Goal: Task Accomplishment & Management: Use online tool/utility

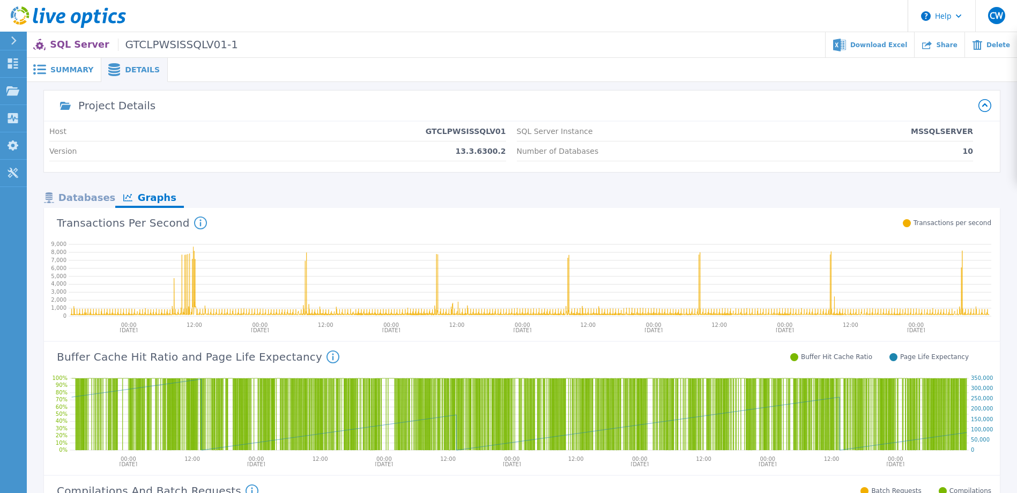
scroll to position [214, 0]
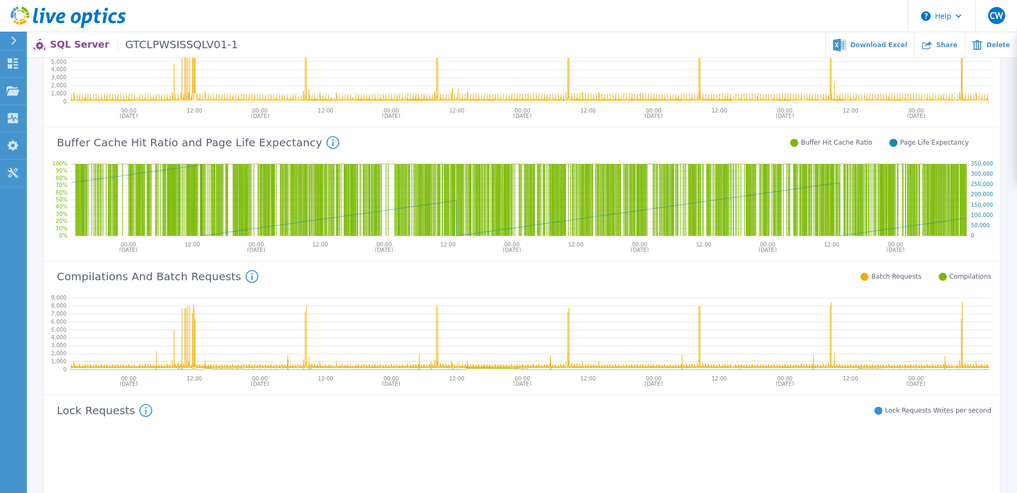
click at [102, 22] on icon at bounding box center [68, 17] width 115 height 22
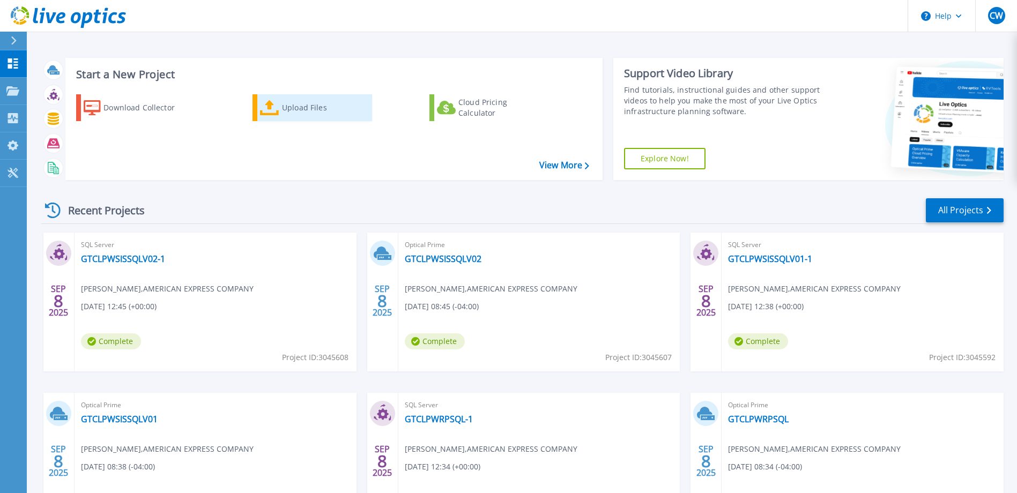
click at [293, 109] on div "Upload Files" at bounding box center [325, 107] width 86 height 21
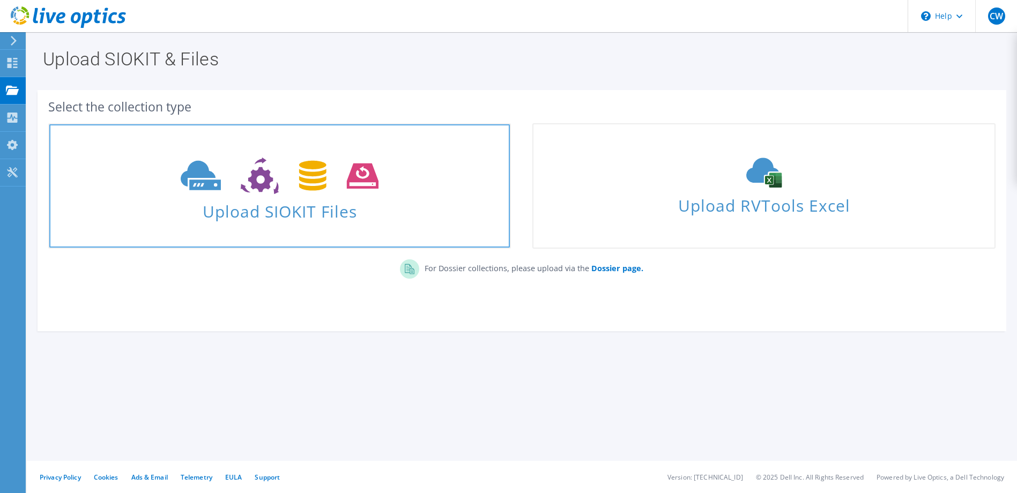
click at [302, 161] on icon at bounding box center [280, 176] width 198 height 37
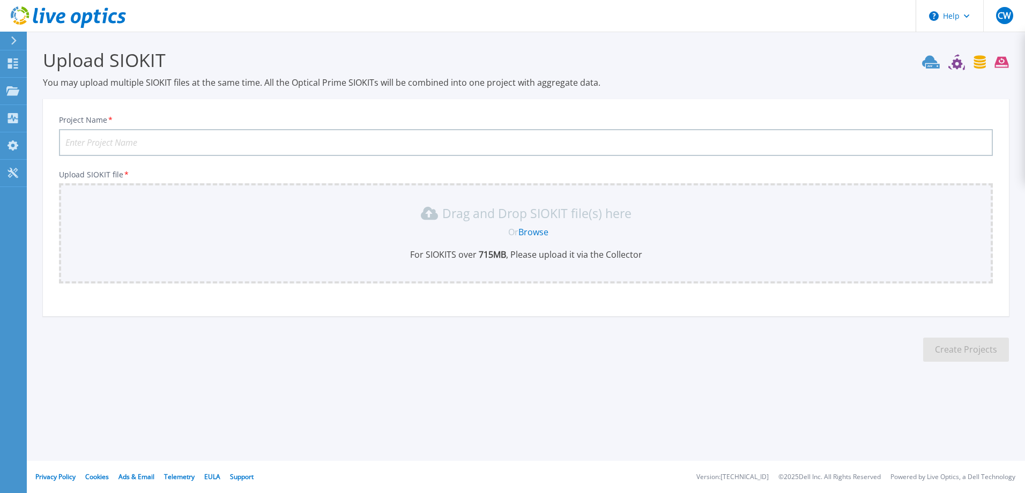
click at [537, 233] on link "Browse" at bounding box center [533, 232] width 30 height 12
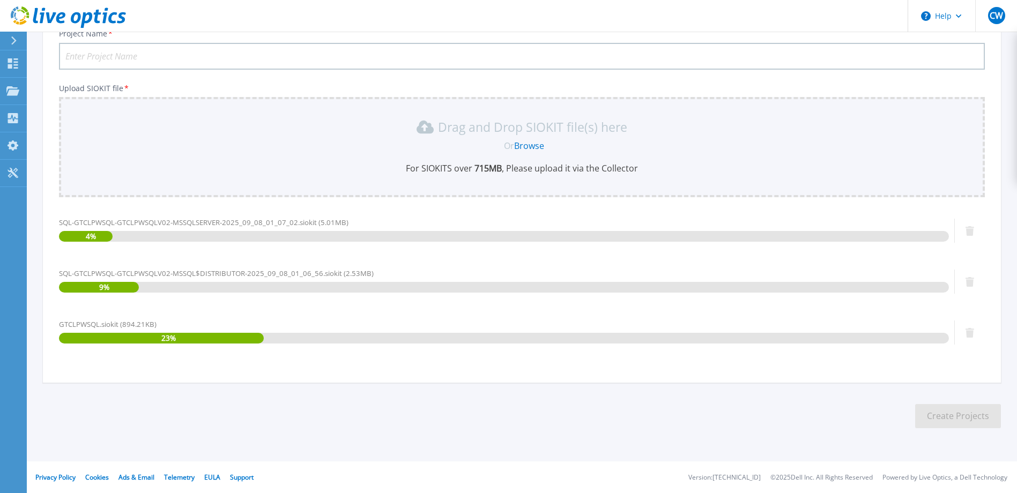
scroll to position [87, 0]
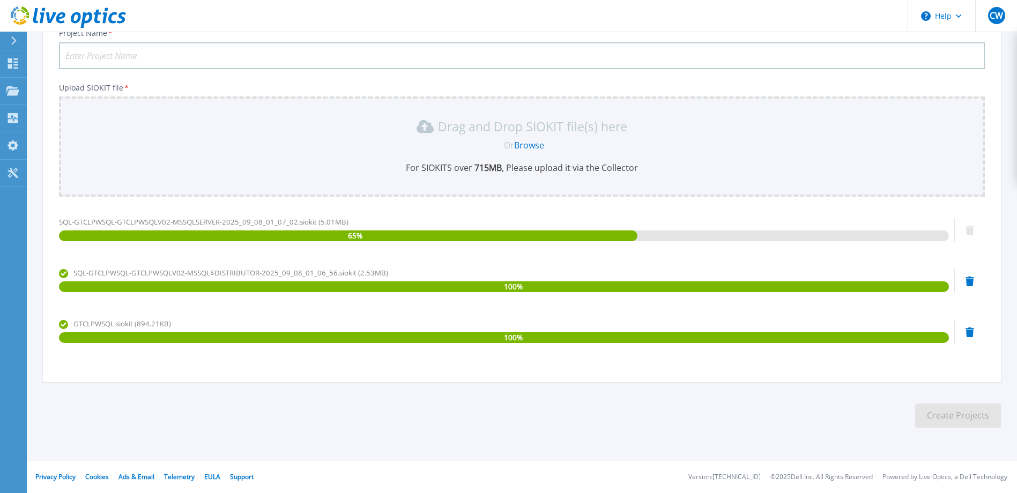
click at [116, 56] on input "Project Name *" at bounding box center [522, 55] width 926 height 27
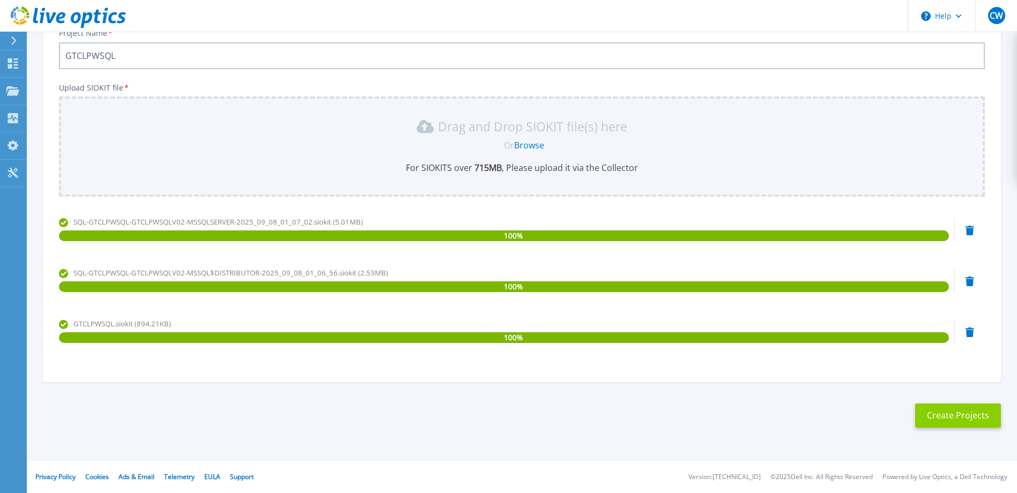
type input "GTCLPWSQL"
click at [980, 423] on button "Create Projects" at bounding box center [958, 416] width 86 height 24
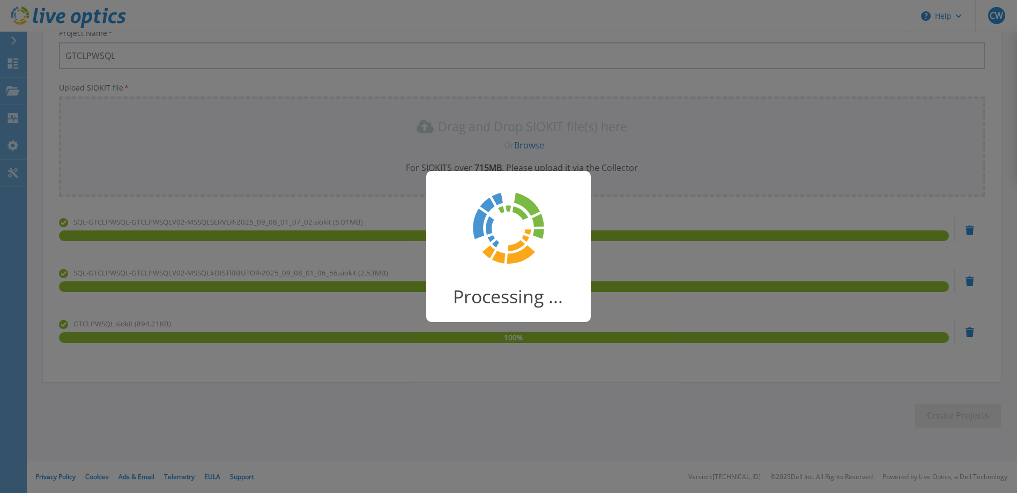
scroll to position [16, 0]
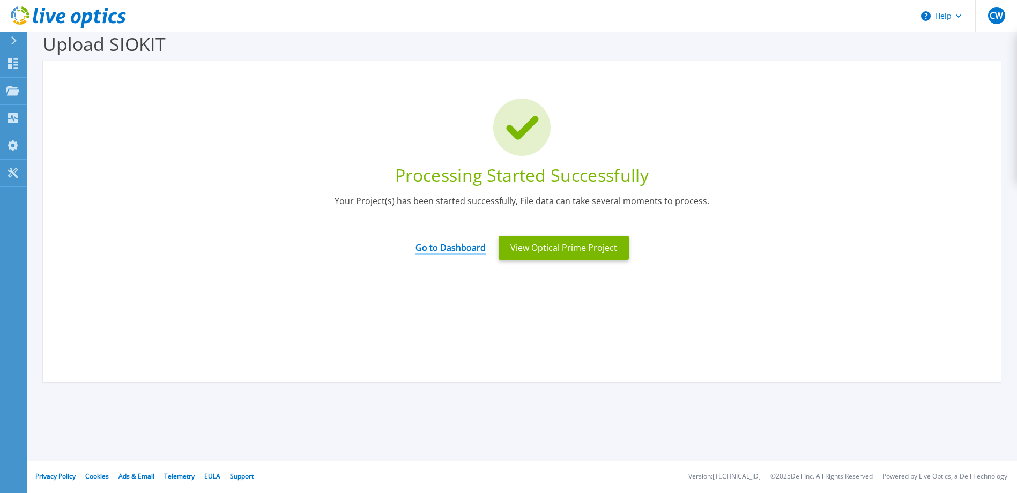
click at [458, 248] on link "Go to Dashboard" at bounding box center [450, 244] width 70 height 21
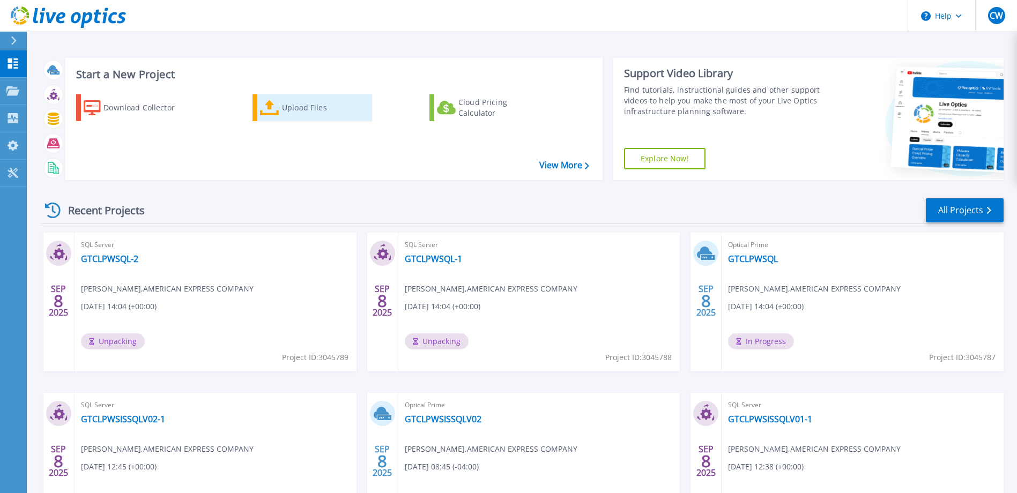
click at [289, 114] on div "Upload Files" at bounding box center [325, 107] width 86 height 21
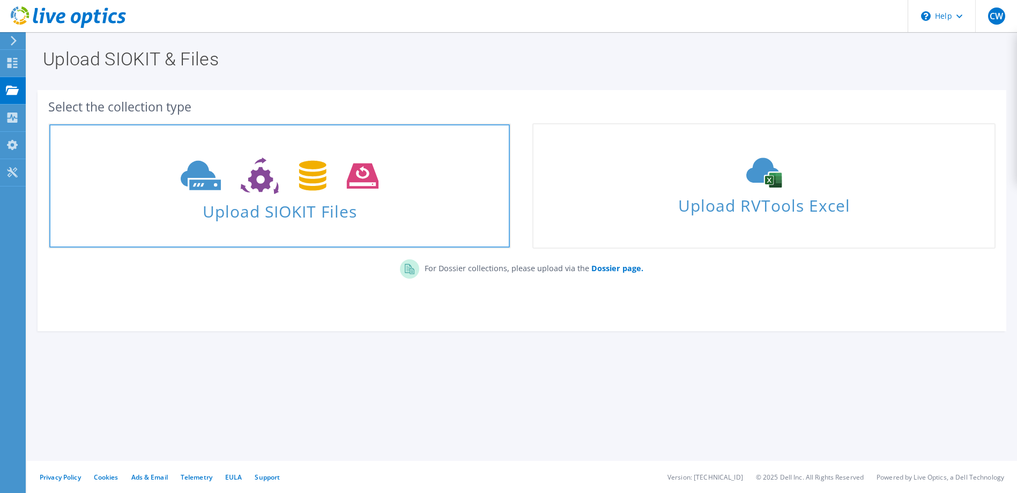
click at [303, 209] on span "Upload SIOKIT Files" at bounding box center [279, 208] width 460 height 23
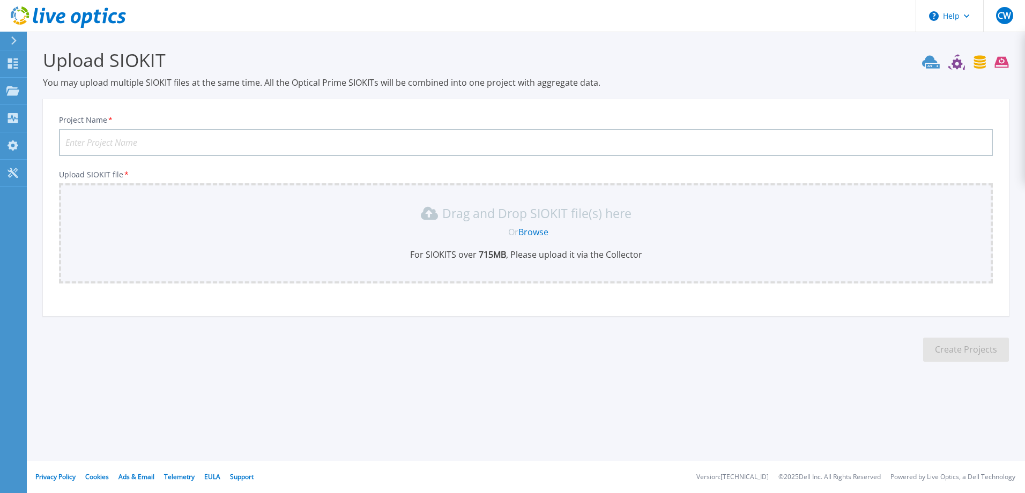
click at [539, 234] on link "Browse" at bounding box center [533, 232] width 30 height 12
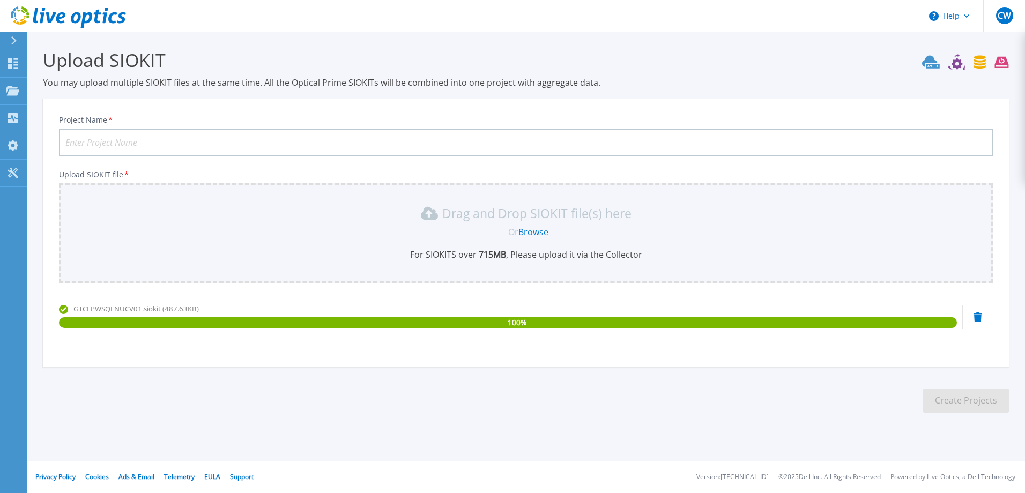
click at [155, 141] on input "Project Name *" at bounding box center [526, 142] width 934 height 27
type input "GTCLPWSQLNUCV01"
click at [956, 401] on button "Create Projects" at bounding box center [966, 401] width 86 height 24
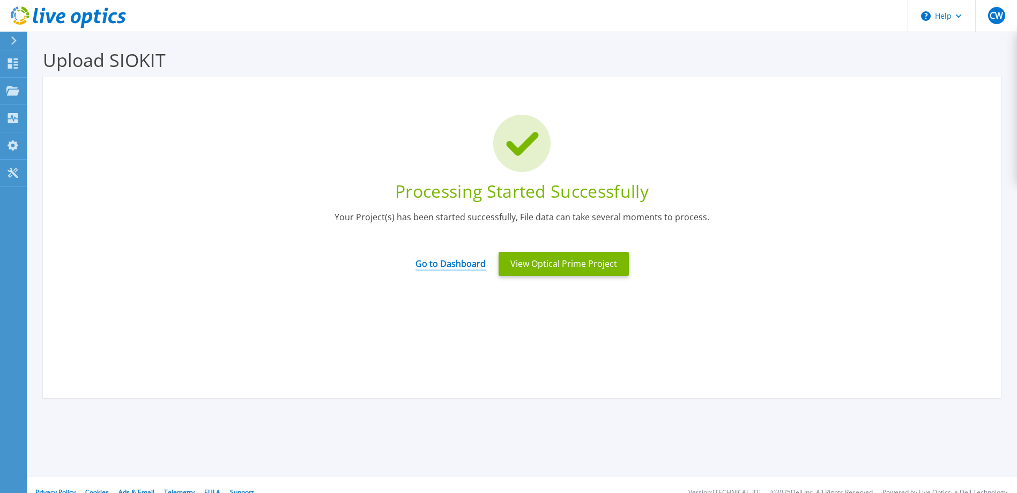
click at [426, 267] on link "Go to Dashboard" at bounding box center [450, 260] width 70 height 21
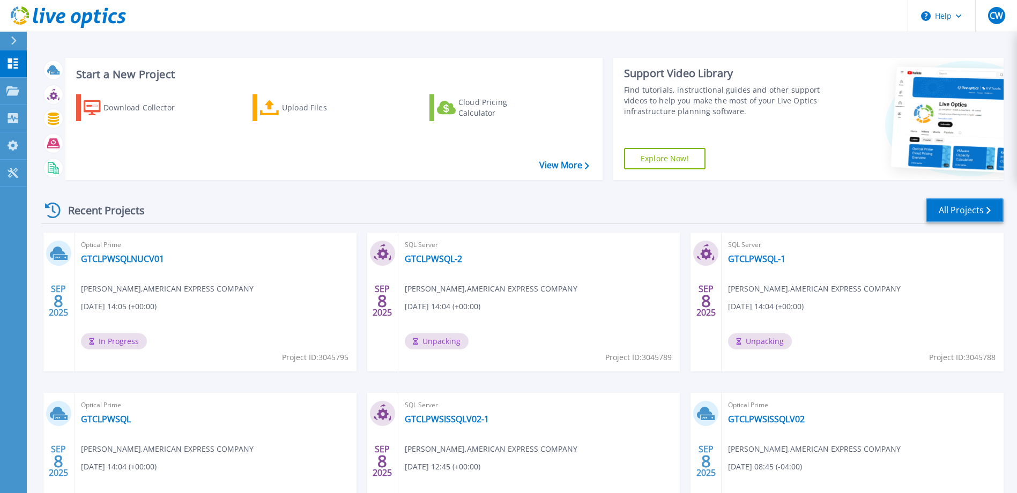
click at [970, 211] on link "All Projects" at bounding box center [965, 210] width 78 height 24
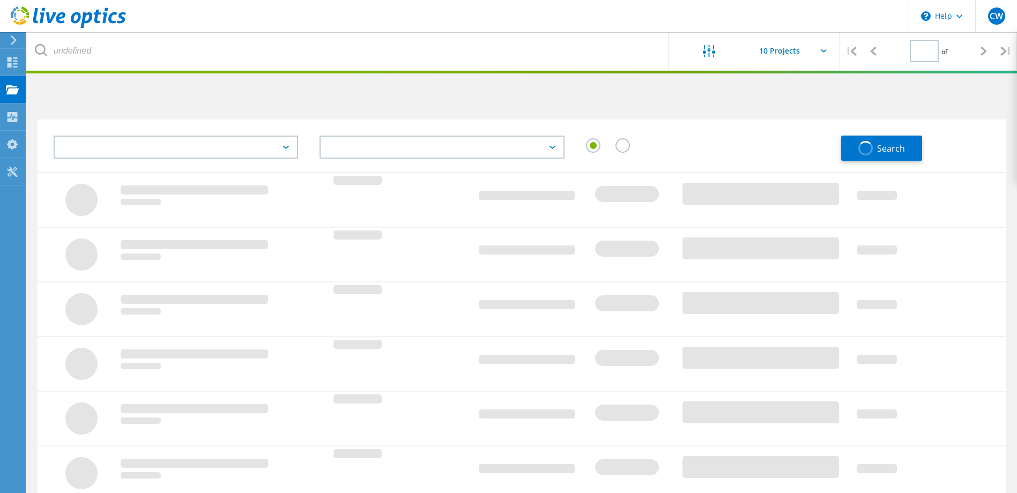
type input "1"
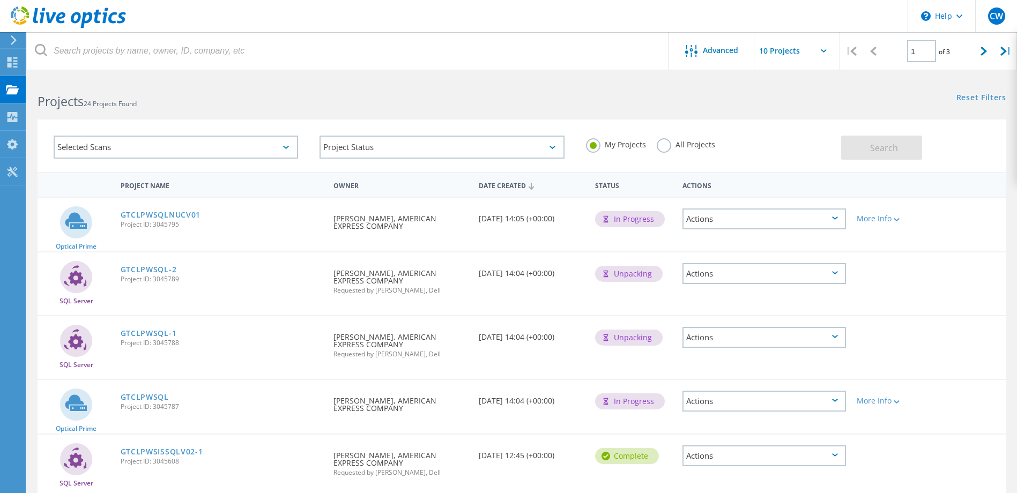
click at [288, 142] on div "Selected Scans" at bounding box center [176, 147] width 244 height 23
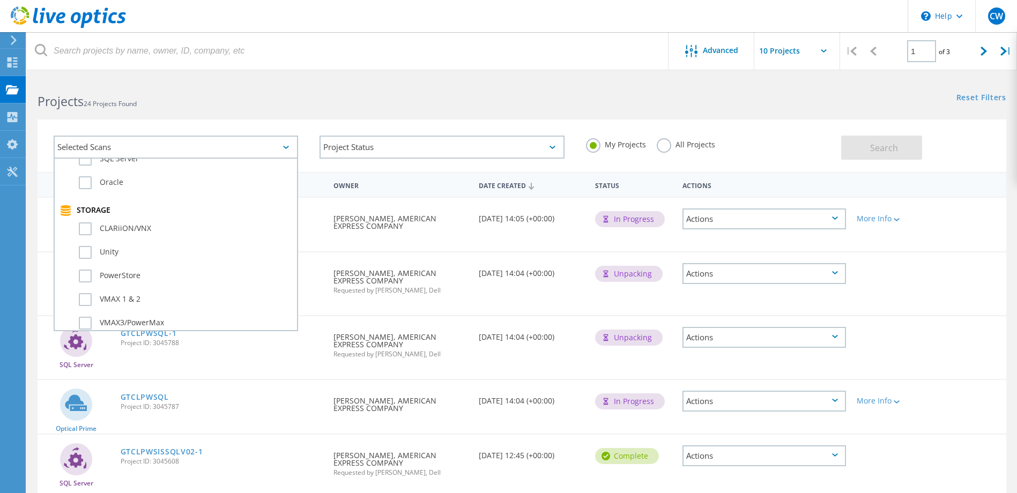
scroll to position [161, 0]
click at [235, 115] on div "Selected Scans Server & Cloud Optical Prime AWS Azure Nutanix RVTools Kubernete…" at bounding box center [522, 139] width 990 height 66
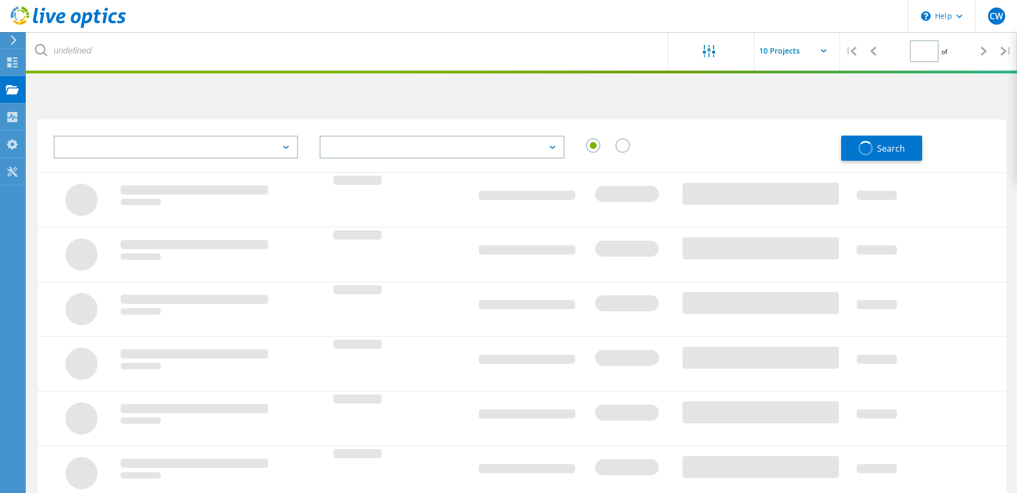
type input "1"
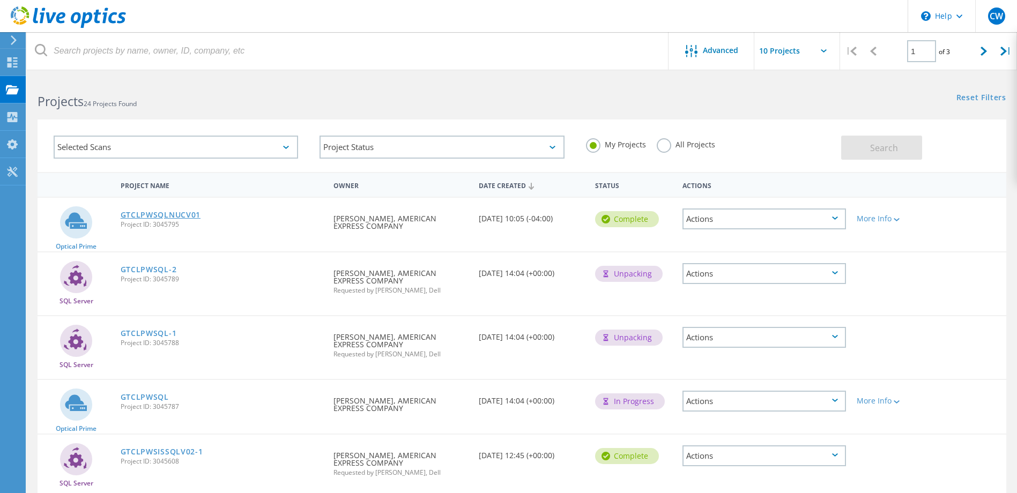
click at [162, 214] on link "GTCLPWSQLNUCV01" at bounding box center [161, 215] width 80 height 8
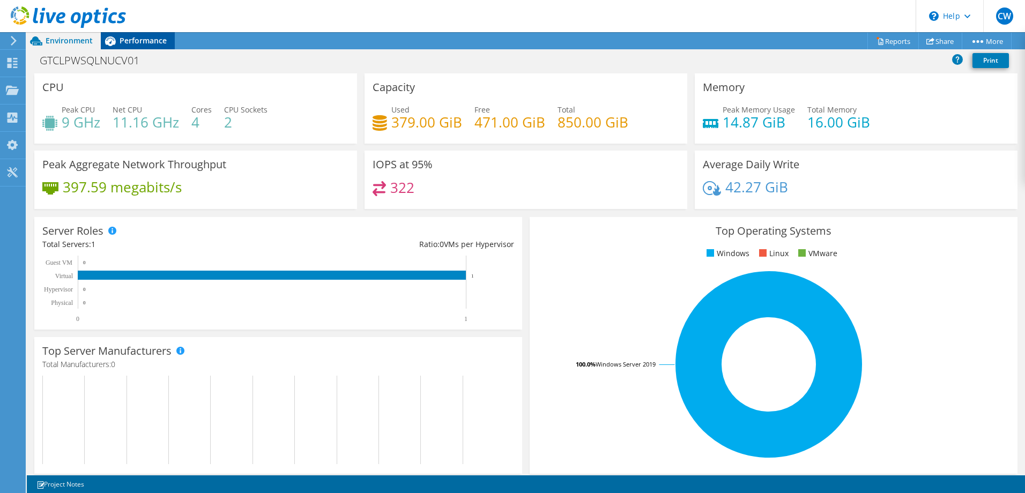
click at [130, 40] on span "Performance" at bounding box center [143, 40] width 47 height 10
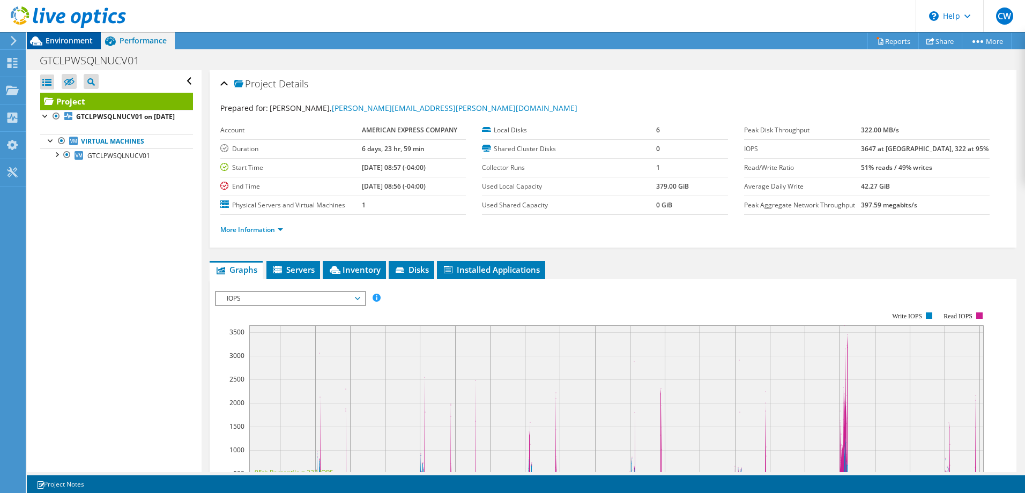
click at [67, 38] on span "Environment" at bounding box center [69, 40] width 47 height 10
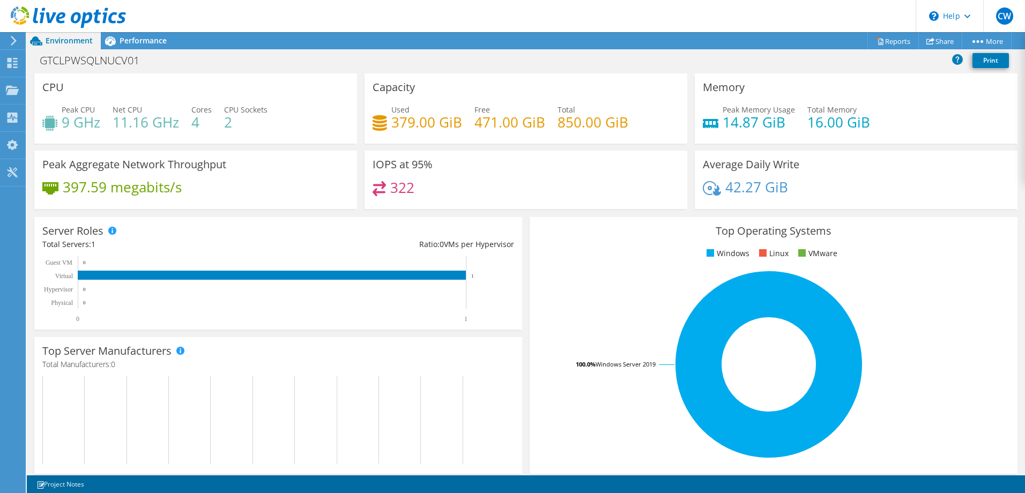
click at [47, 16] on use at bounding box center [68, 16] width 115 height 21
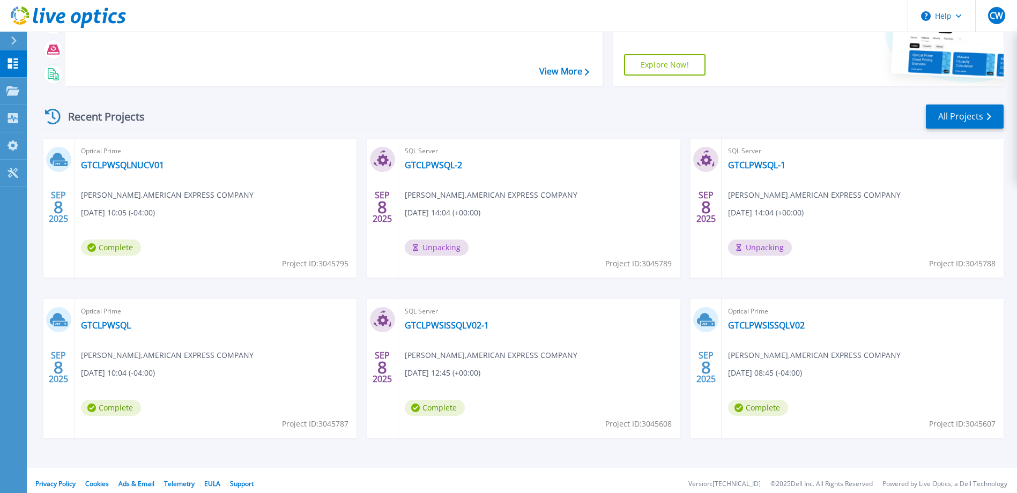
scroll to position [101, 0]
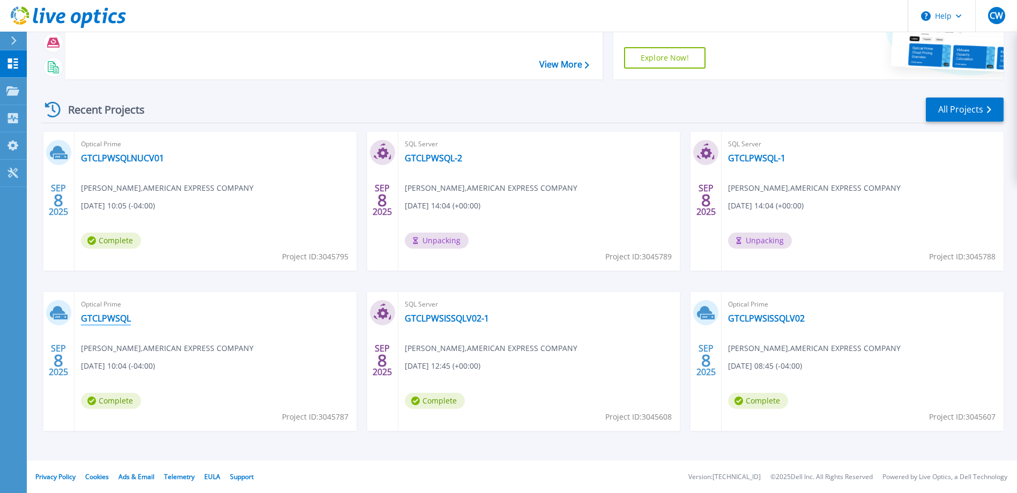
click at [108, 316] on link "GTCLPWSQL" at bounding box center [106, 318] width 50 height 11
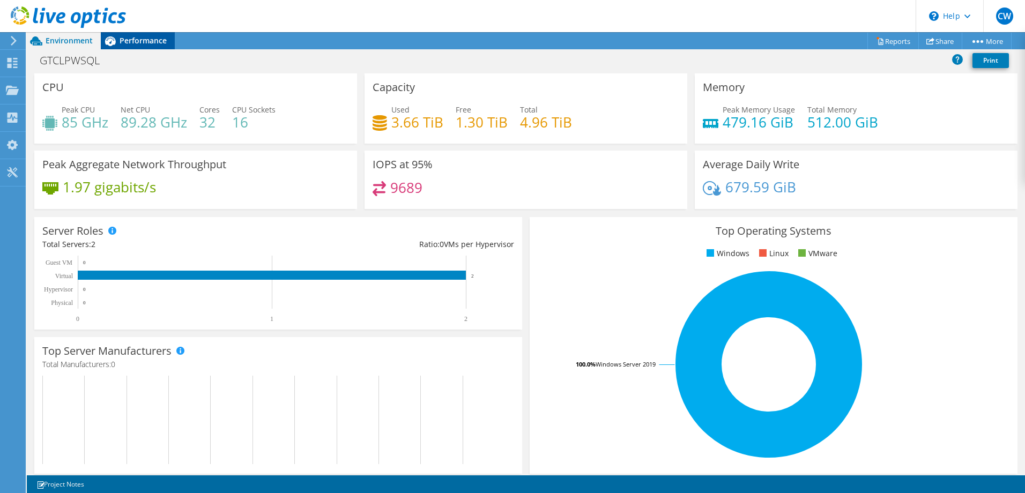
click at [146, 43] on span "Performance" at bounding box center [143, 40] width 47 height 10
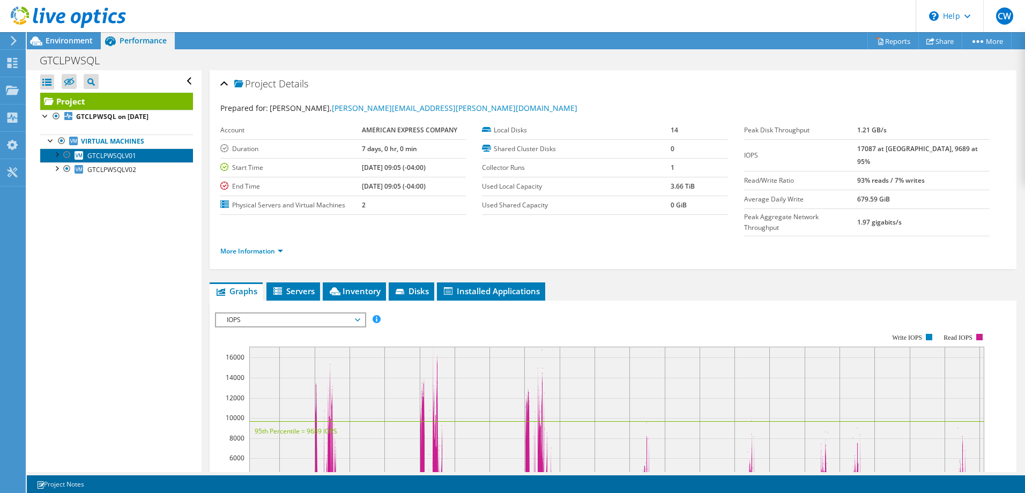
click at [109, 151] on span "GTCLPWSQLV01" at bounding box center [111, 155] width 49 height 9
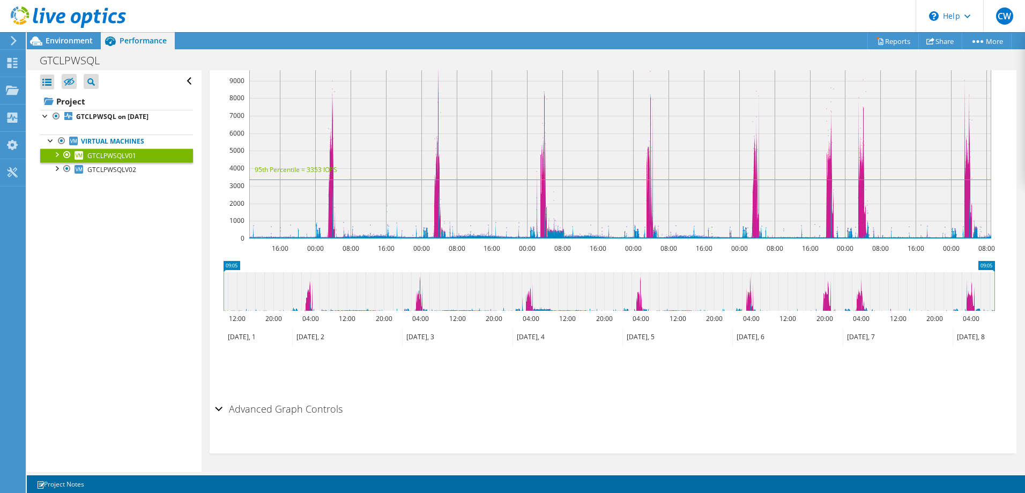
scroll to position [14, 0]
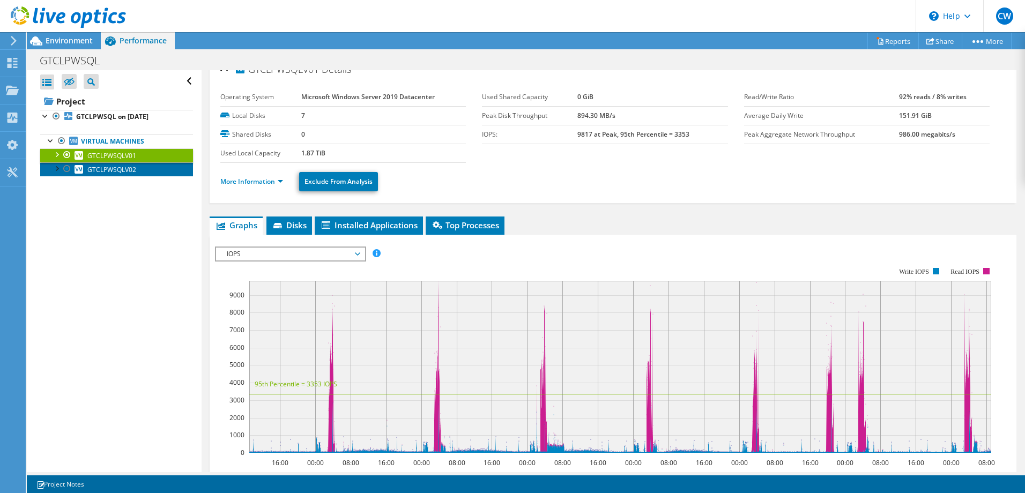
click at [100, 172] on span "GTCLPWSQLV02" at bounding box center [111, 169] width 49 height 9
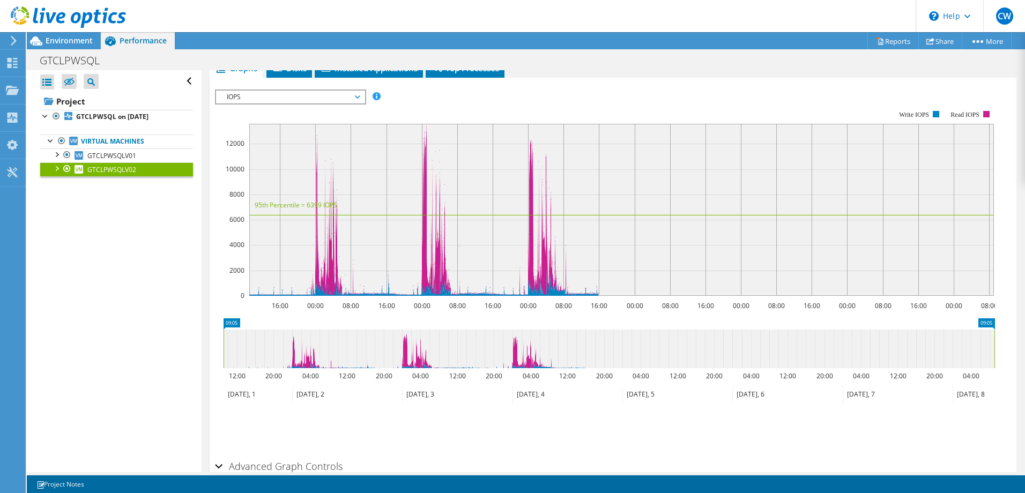
scroll to position [122, 0]
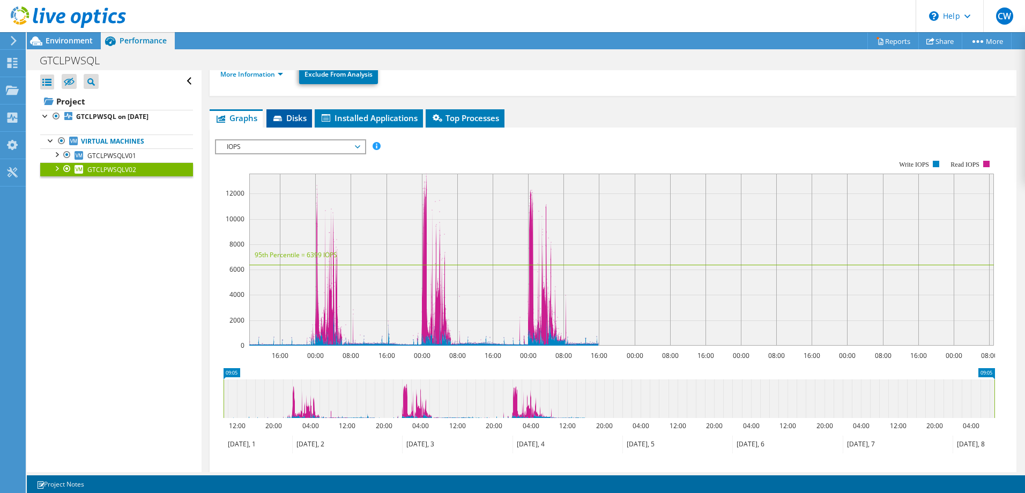
click at [296, 116] on span "Disks" at bounding box center [289, 118] width 35 height 11
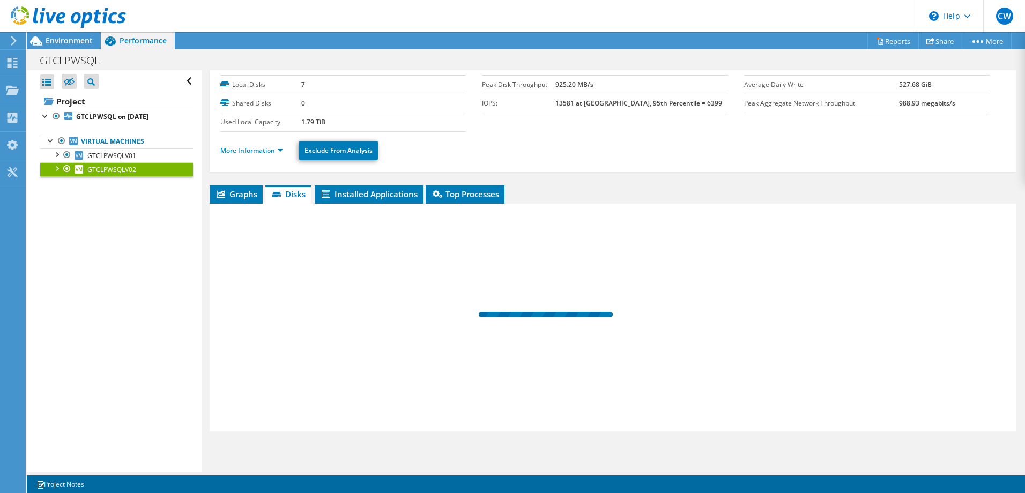
scroll to position [46, 0]
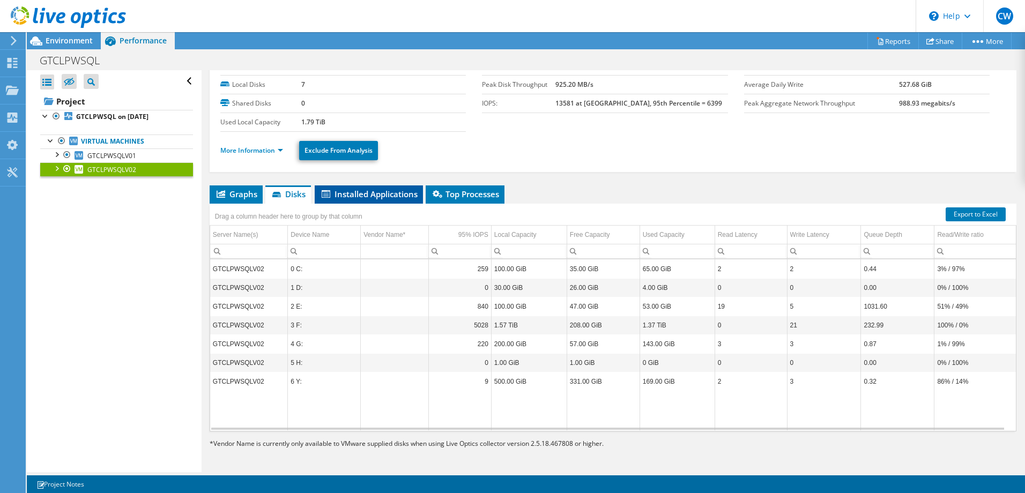
click at [374, 197] on span "Installed Applications" at bounding box center [369, 194] width 98 height 11
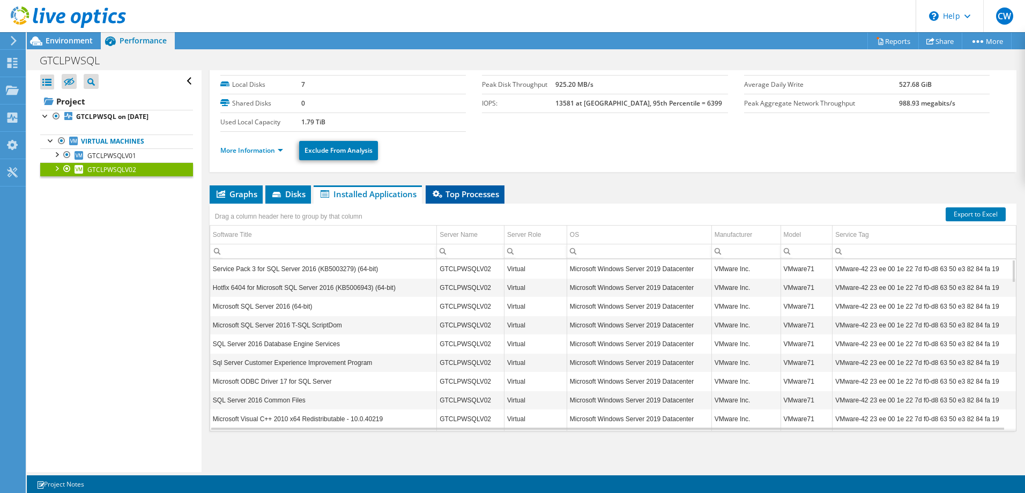
click at [463, 197] on span "Top Processes" at bounding box center [465, 194] width 68 height 11
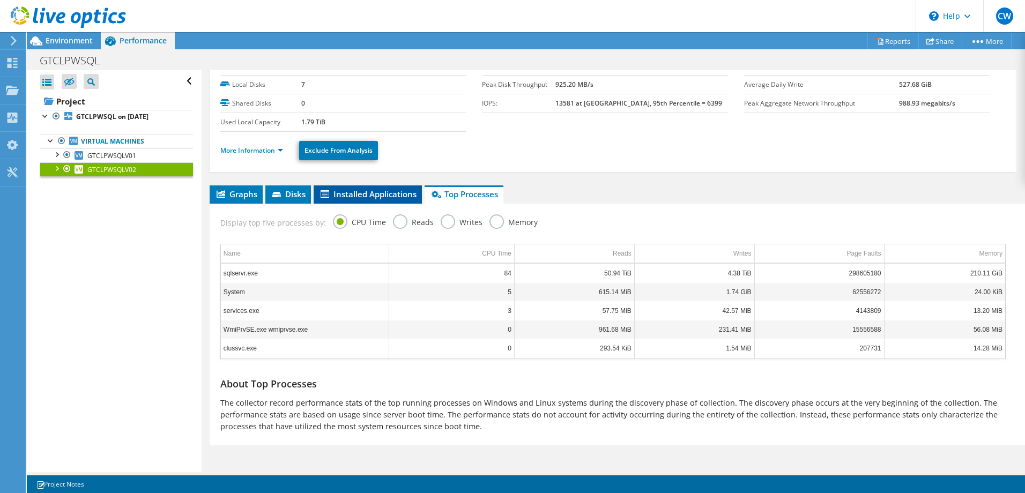
click at [363, 198] on span "Installed Applications" at bounding box center [368, 194] width 98 height 11
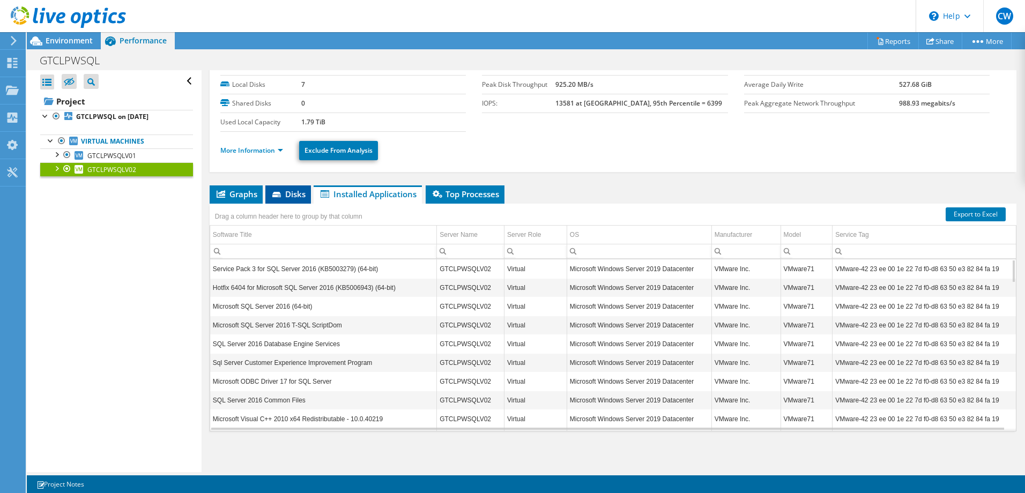
click at [281, 195] on icon at bounding box center [277, 195] width 11 height 7
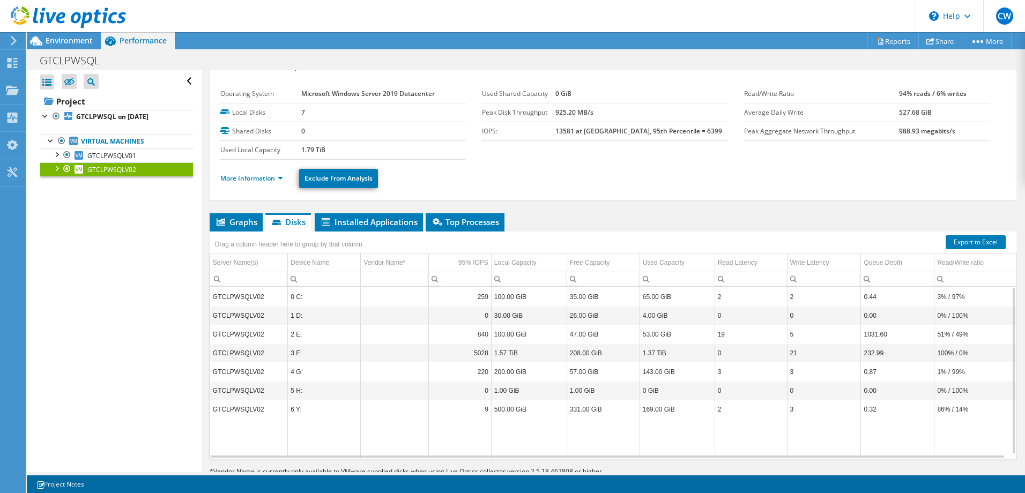
scroll to position [0, 0]
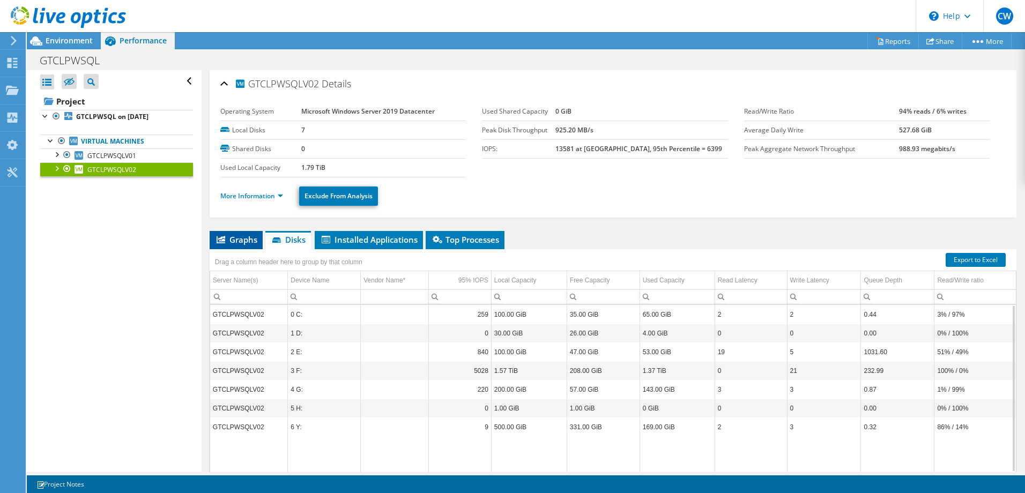
click at [232, 241] on span "Graphs" at bounding box center [236, 239] width 42 height 11
